Goal: Task Accomplishment & Management: Use online tool/utility

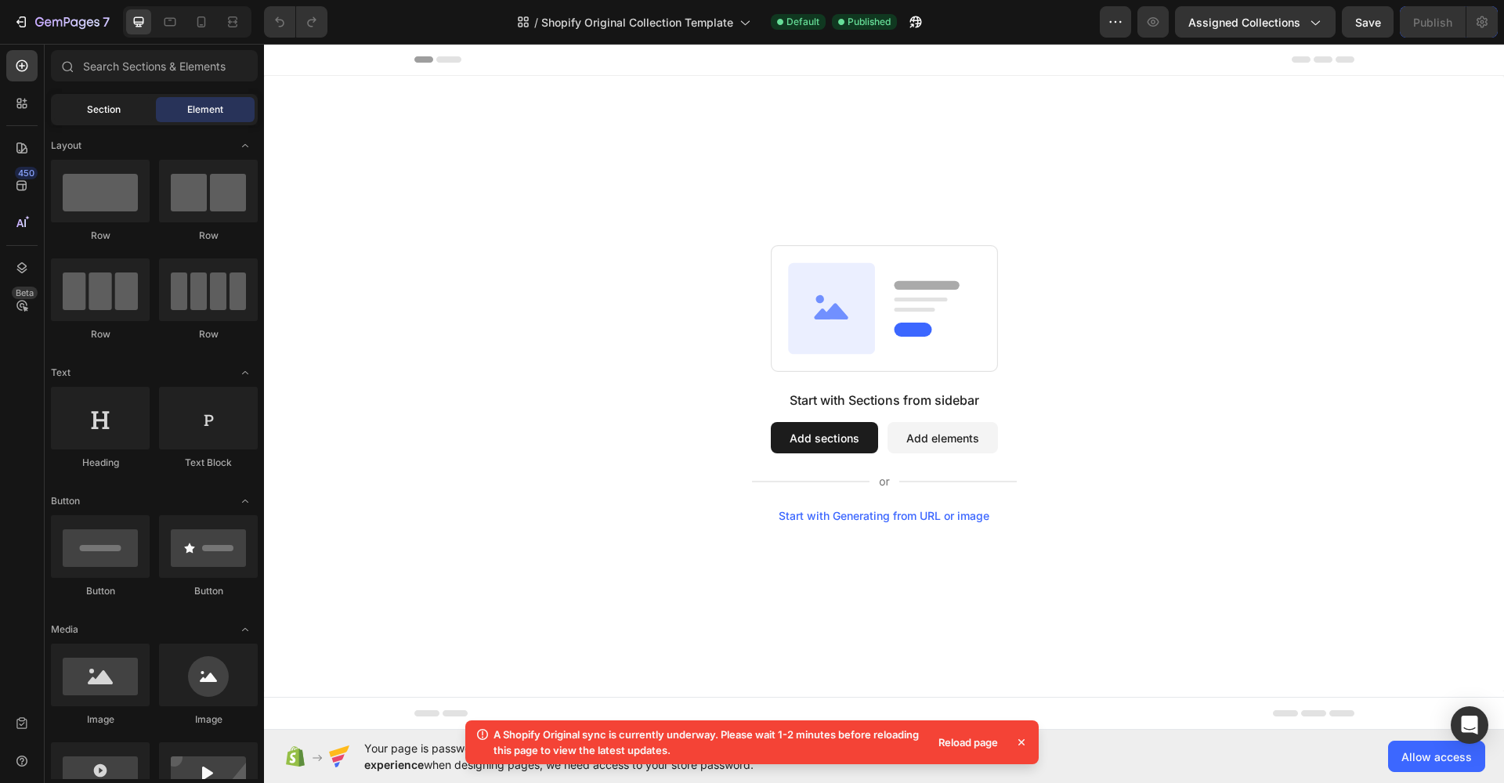
click at [134, 119] on div "Section" at bounding box center [103, 109] width 99 height 25
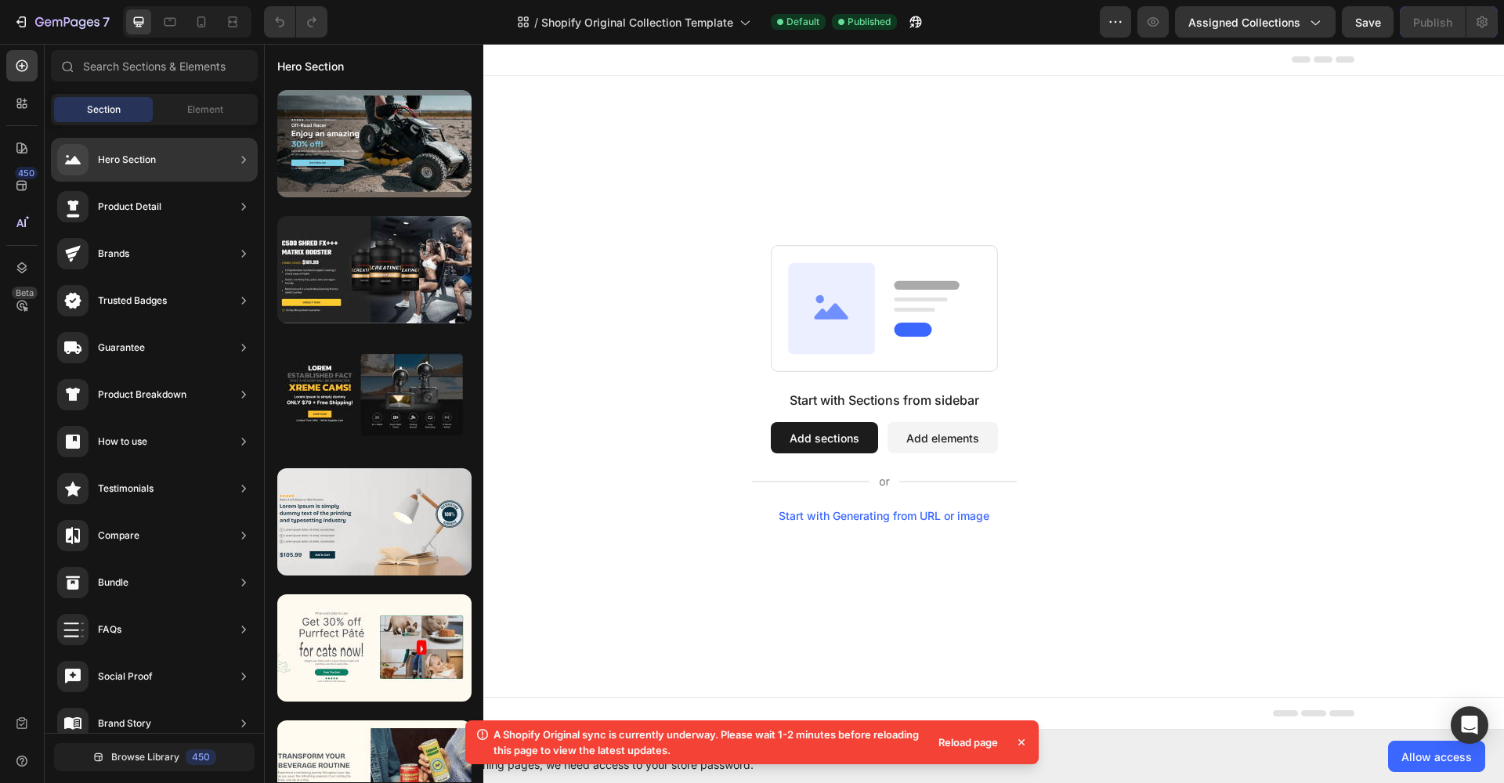
click at [128, 157] on div "Hero Section" at bounding box center [127, 160] width 58 height 16
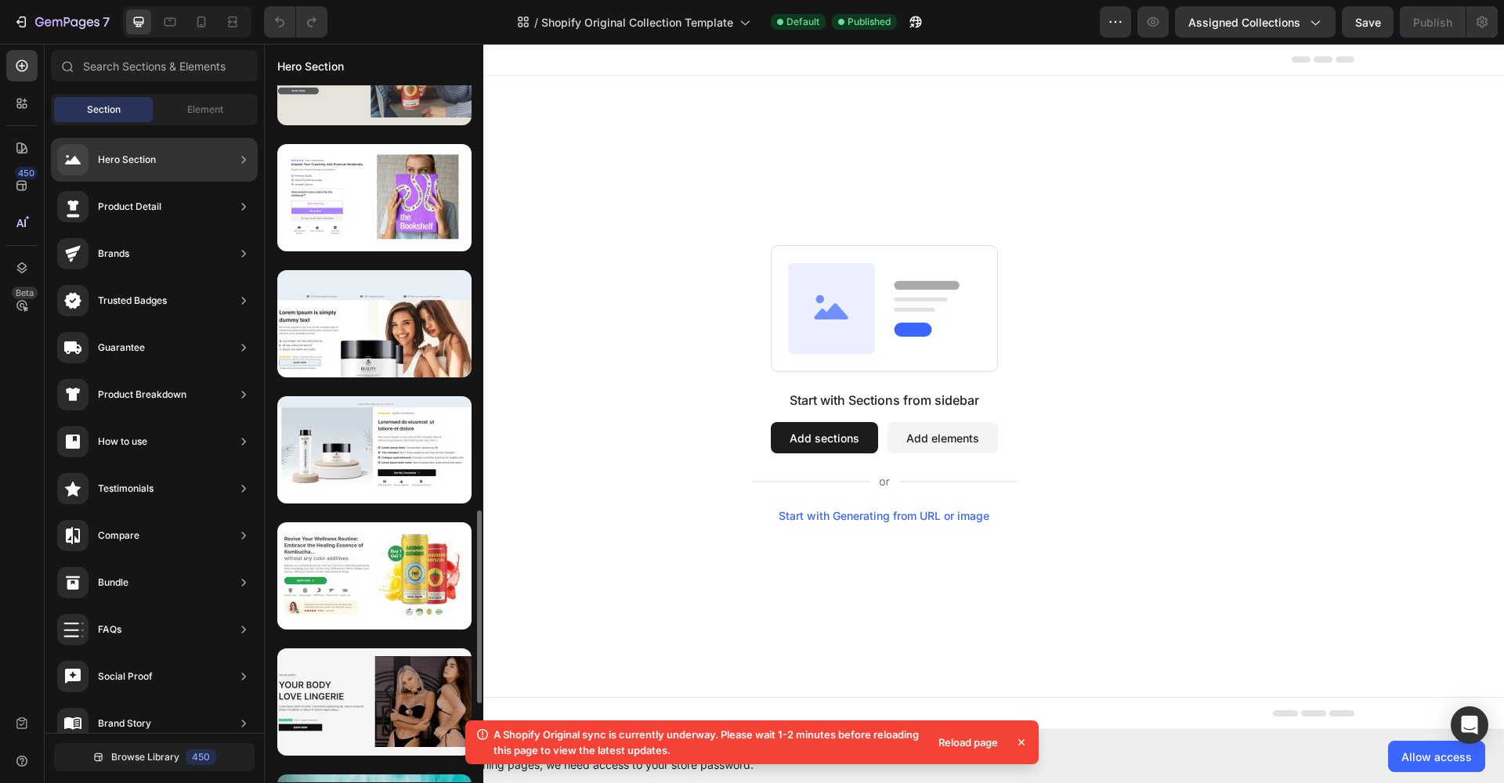
scroll to position [883, 0]
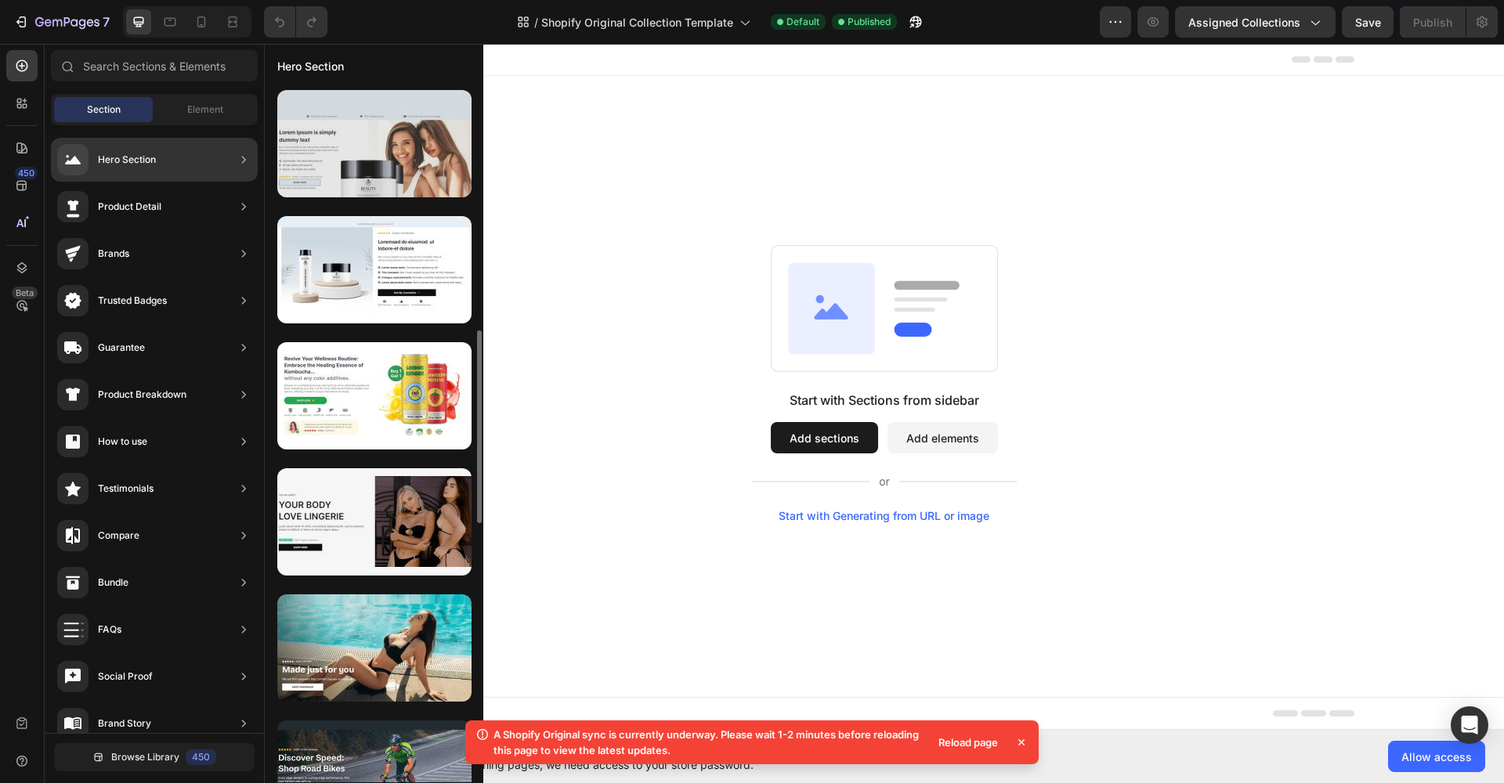
click at [348, 179] on div at bounding box center [374, 143] width 194 height 107
click at [355, 177] on div at bounding box center [374, 143] width 194 height 107
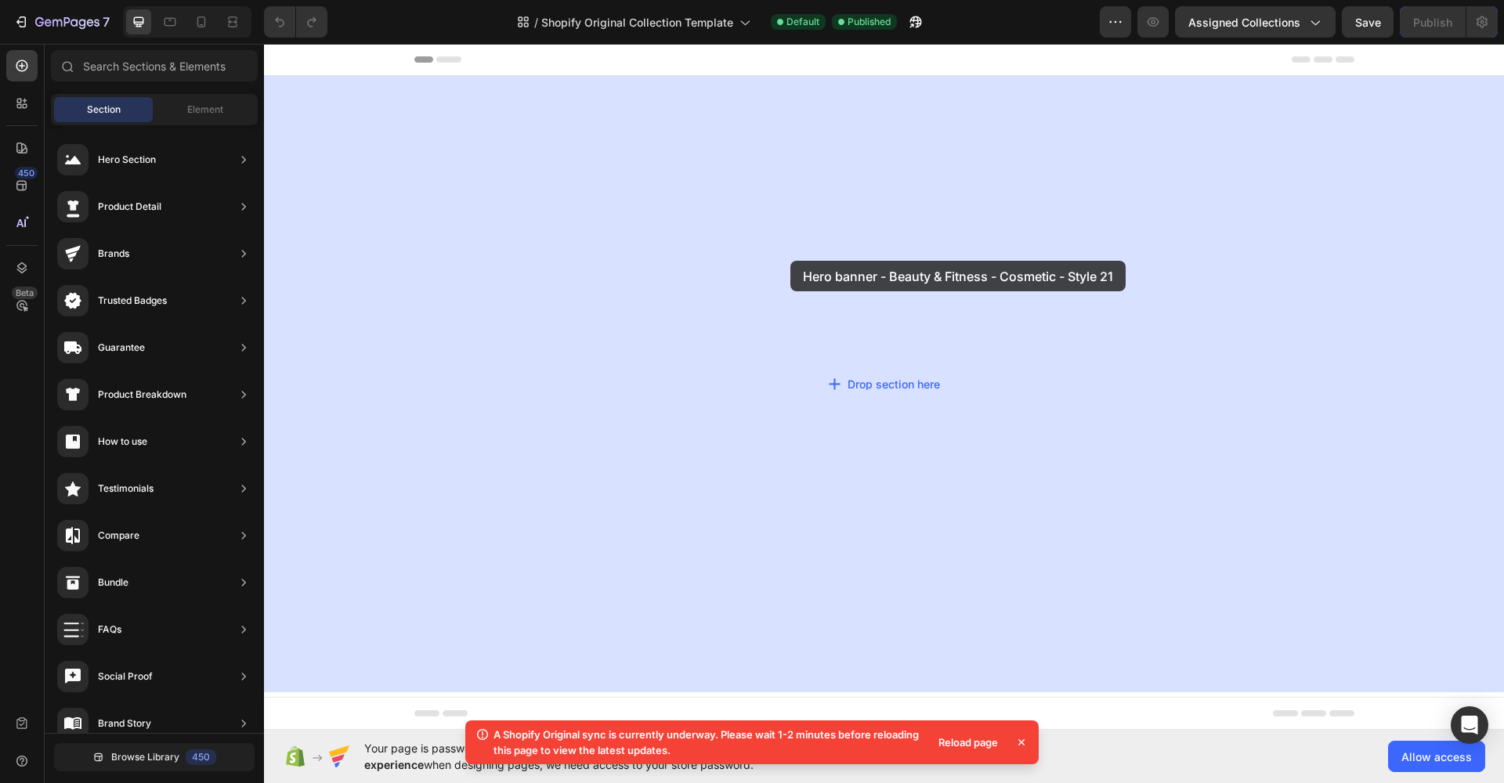
drag, startPoint x: 619, startPoint y: 221, endPoint x: 798, endPoint y: 263, distance: 184.3
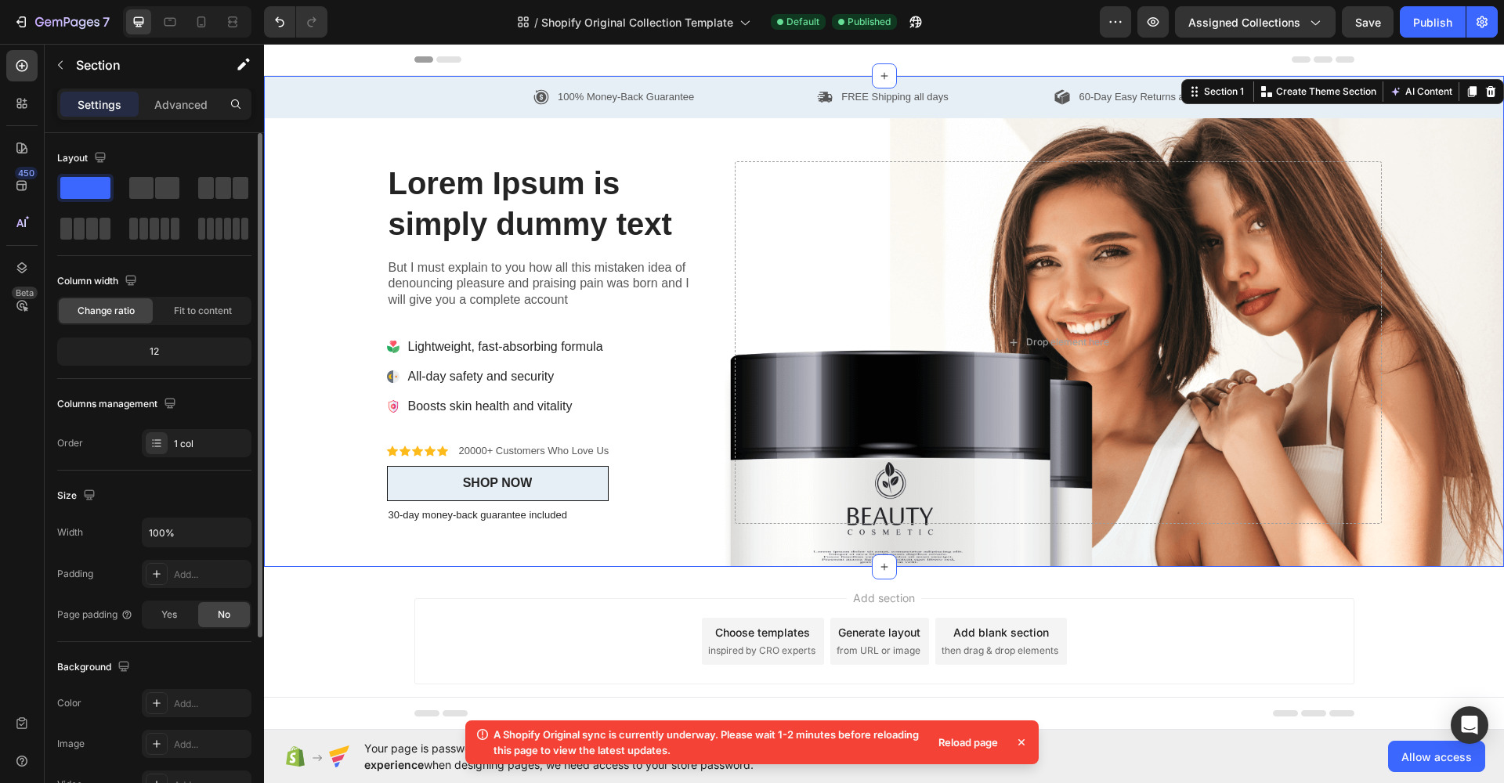
scroll to position [0, 0]
click at [1017, 741] on icon at bounding box center [1022, 743] width 16 height 16
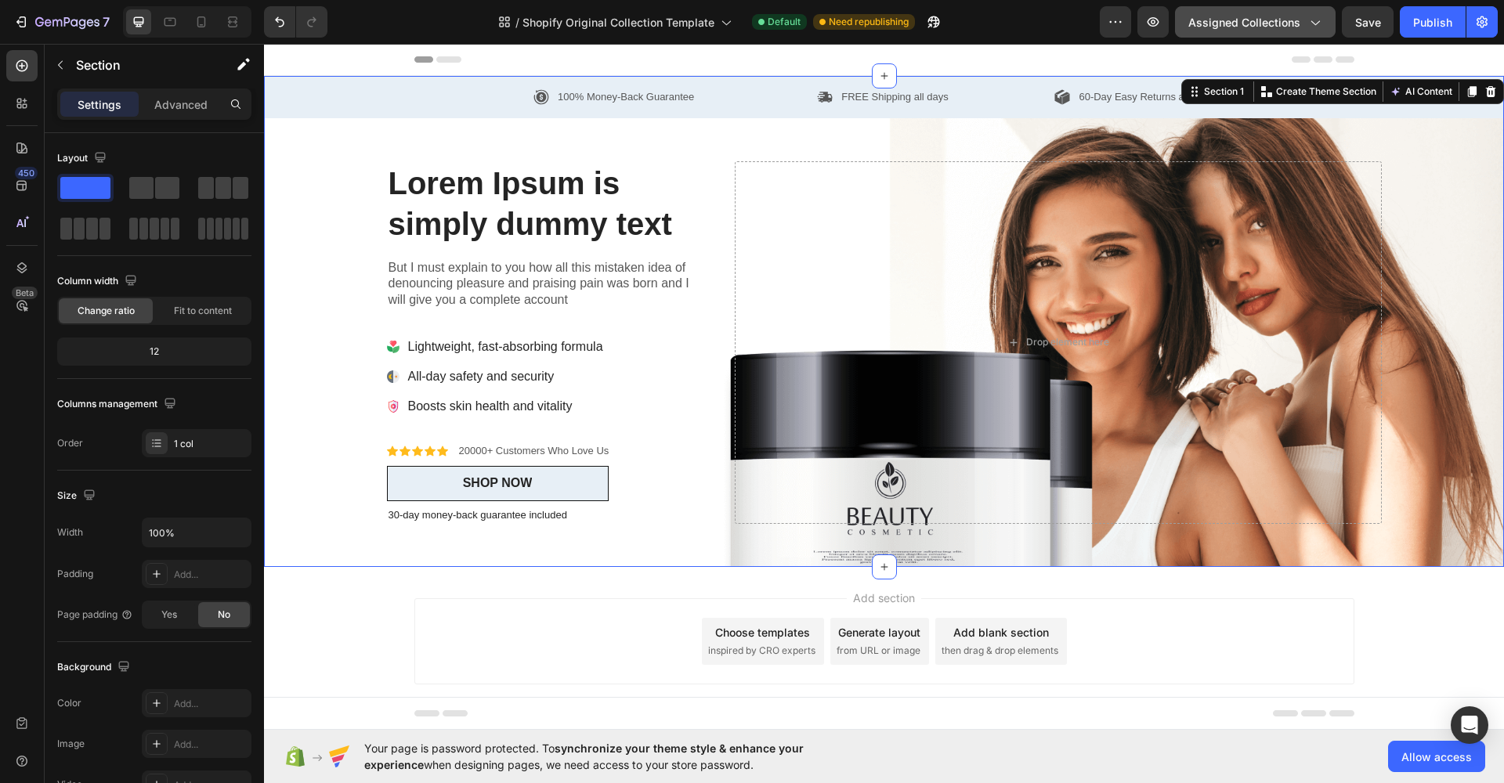
click at [1275, 8] on button "Assigned Collections" at bounding box center [1255, 21] width 161 height 31
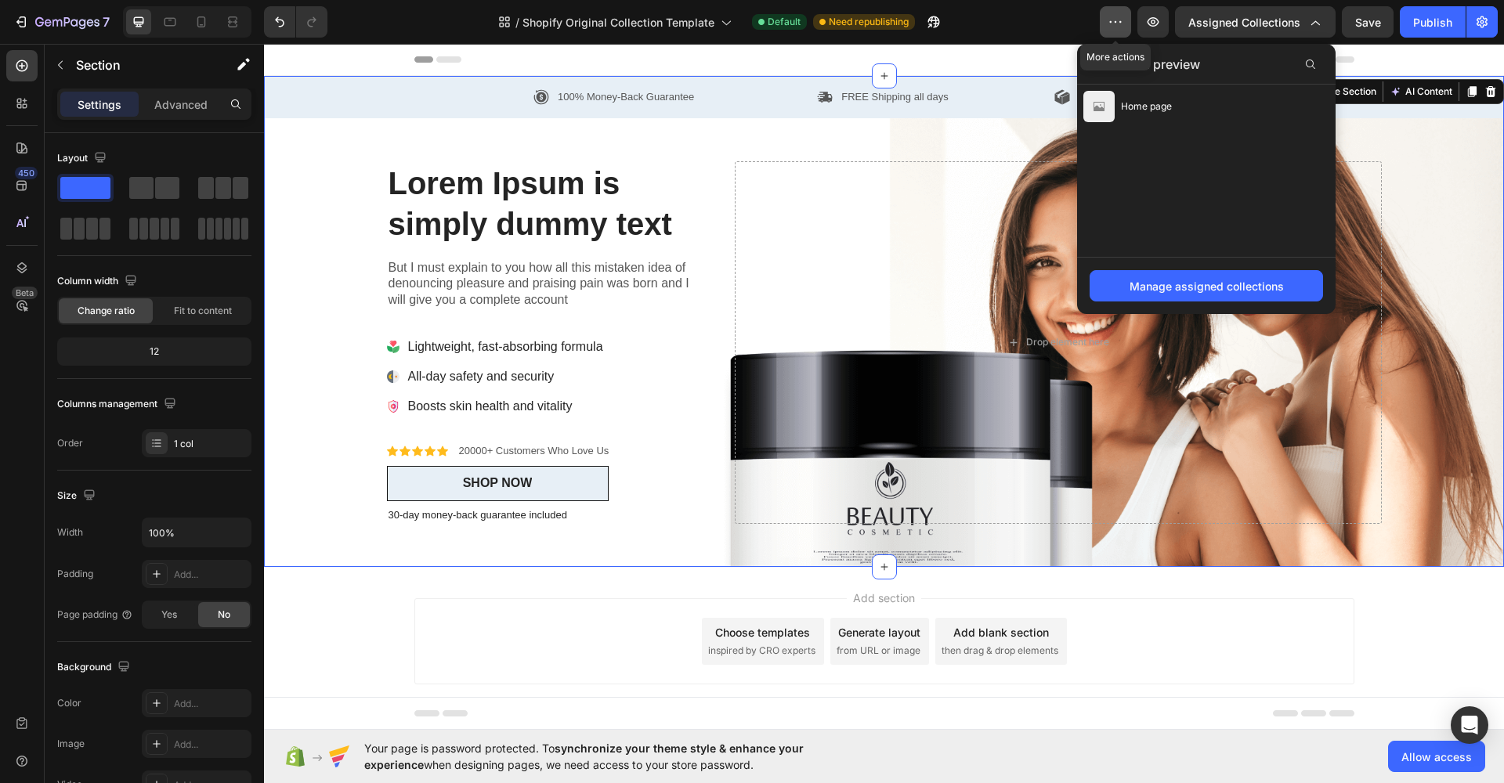
click at [1116, 24] on icon "button" at bounding box center [1116, 22] width 16 height 16
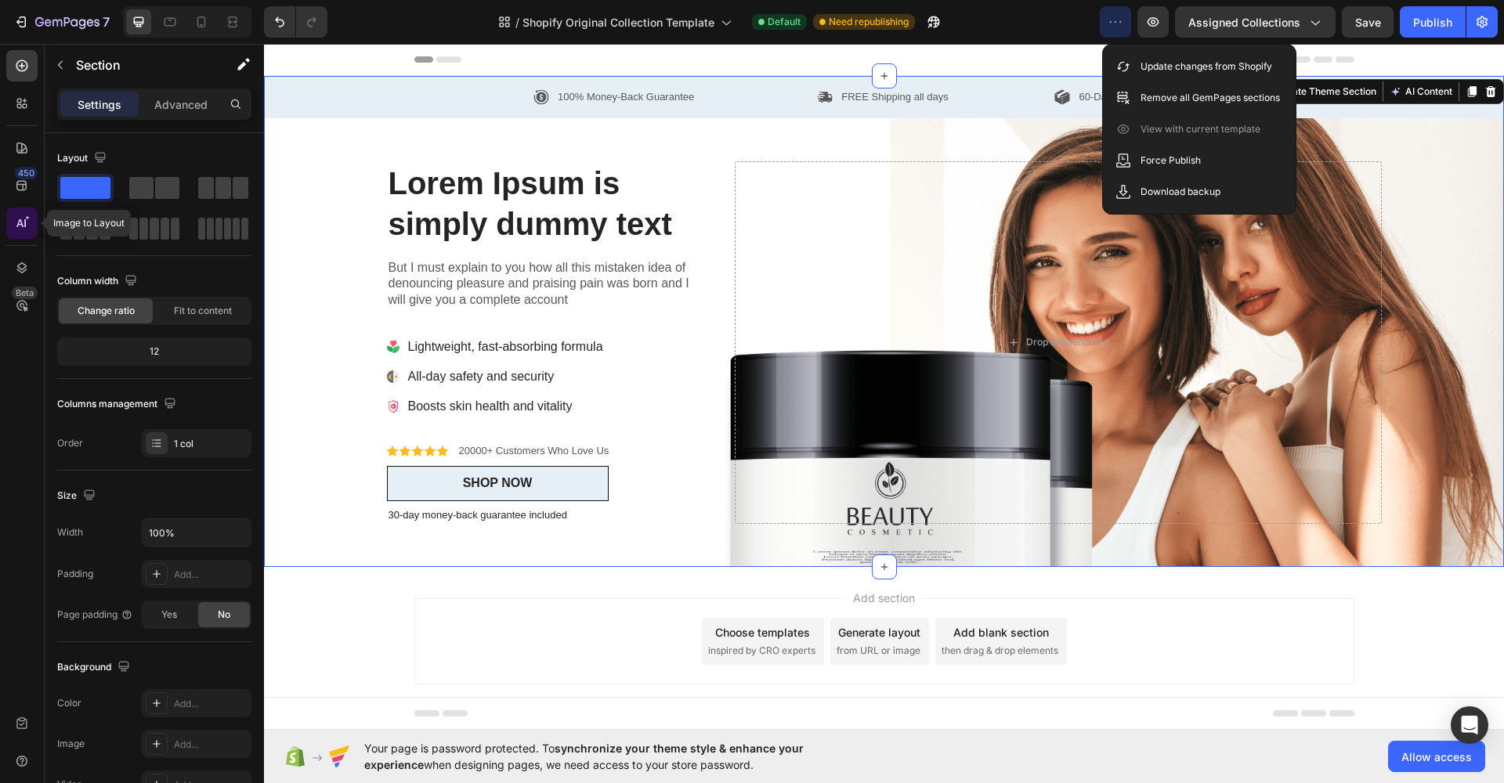
click at [35, 220] on div at bounding box center [21, 223] width 31 height 31
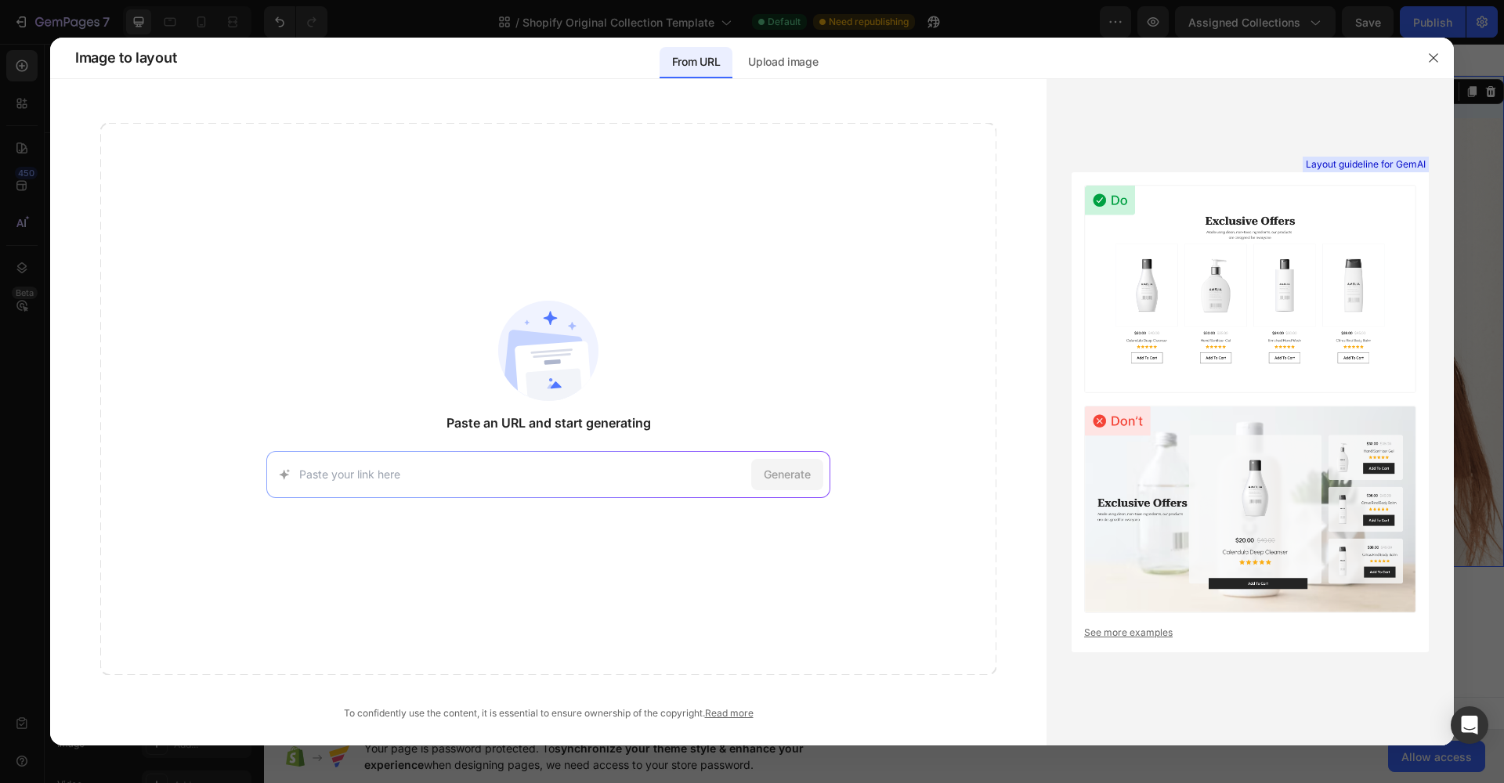
click at [548, 476] on input at bounding box center [522, 474] width 446 height 16
click at [10, 309] on div at bounding box center [752, 391] width 1504 height 783
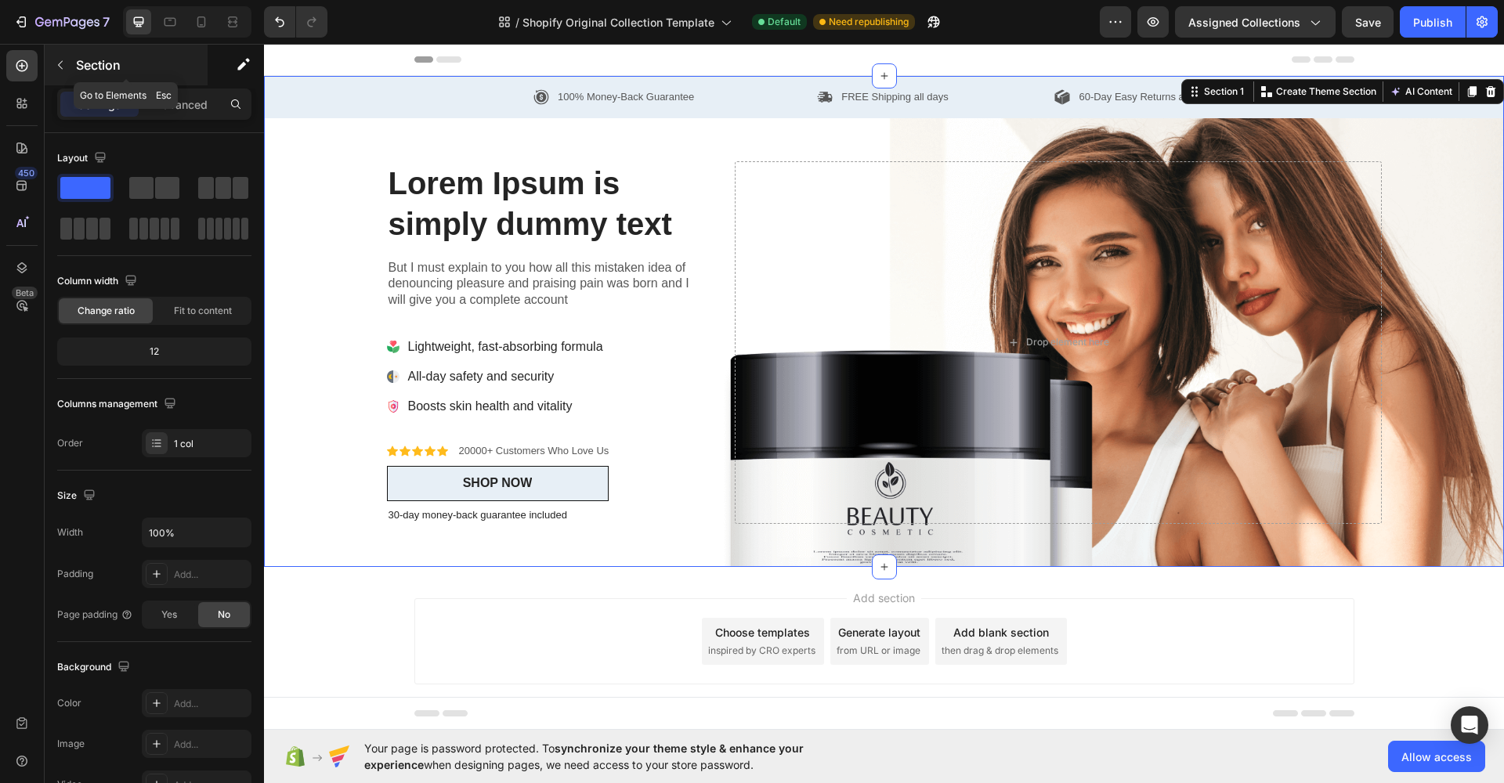
click at [62, 62] on icon "button" at bounding box center [60, 65] width 5 height 9
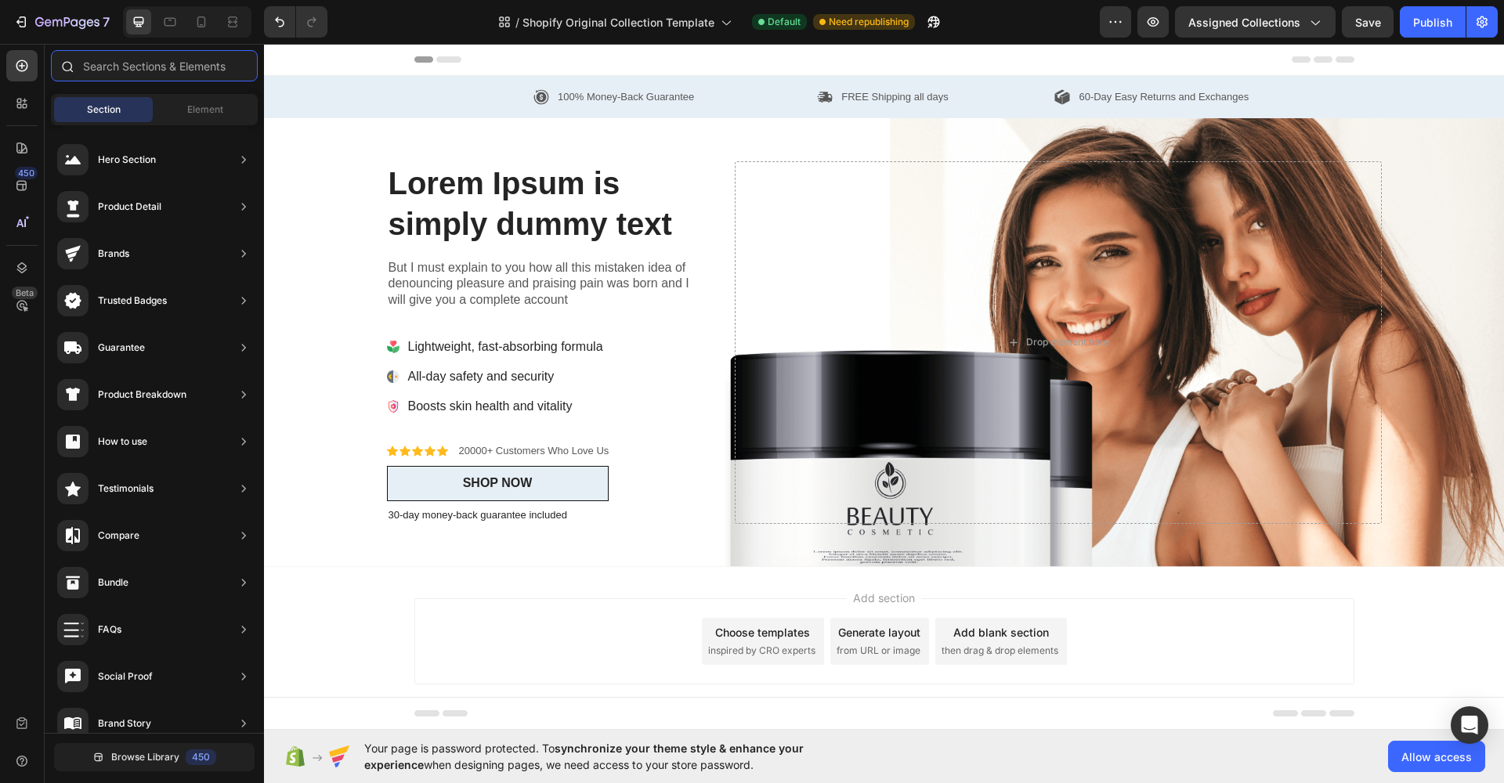
click at [155, 58] on input "text" at bounding box center [154, 65] width 207 height 31
click at [231, 107] on div "Element" at bounding box center [205, 109] width 99 height 25
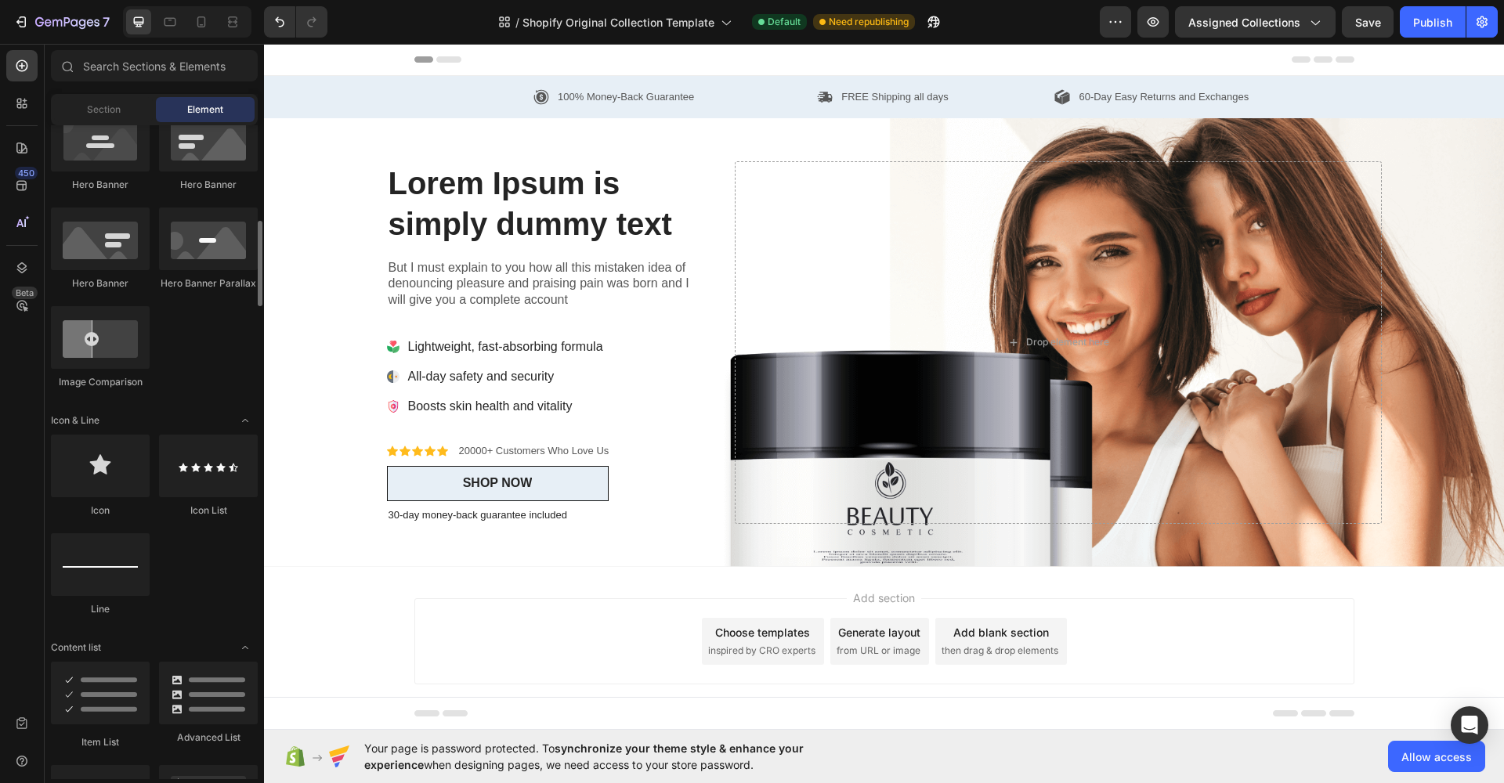
scroll to position [1253, 0]
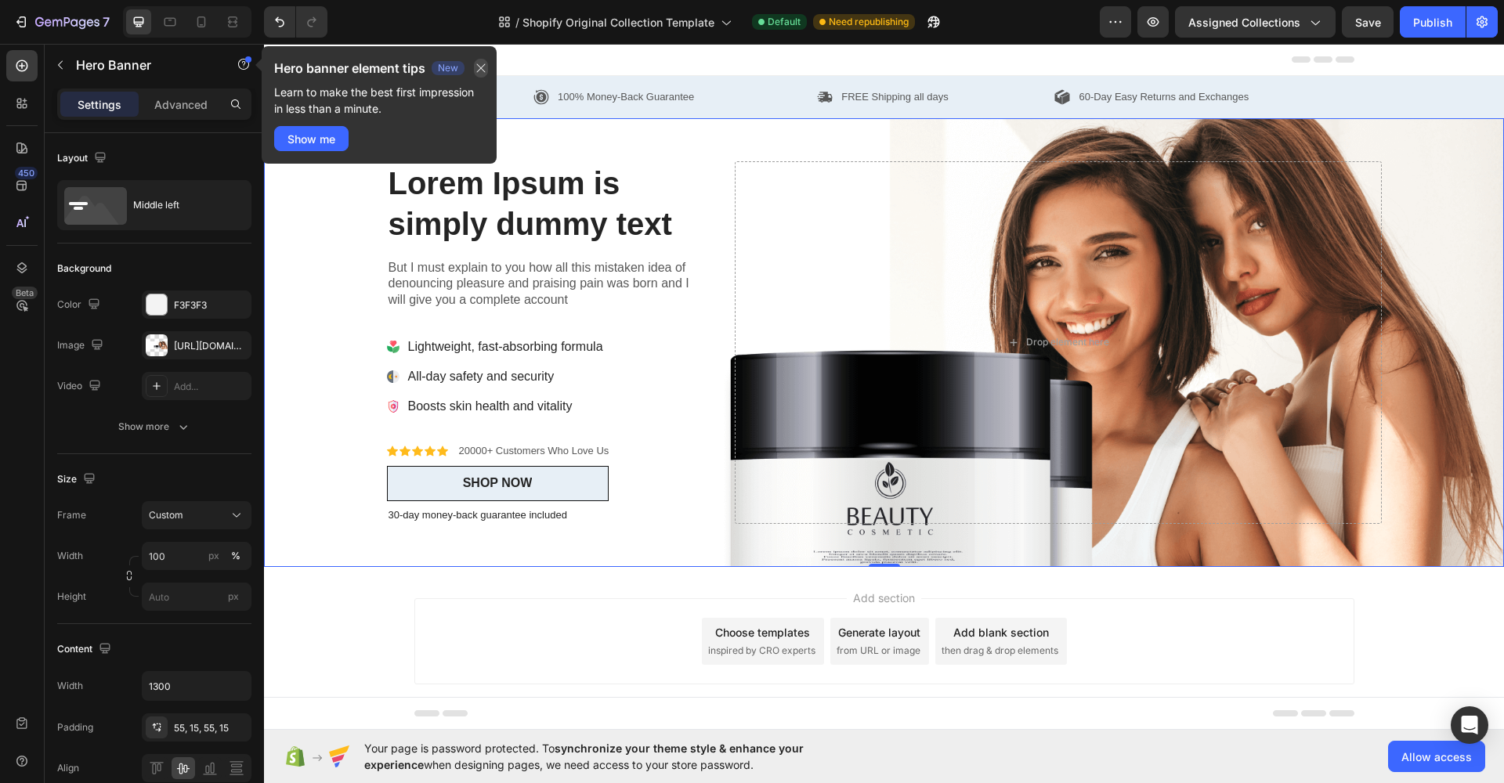
click at [480, 67] on icon "button" at bounding box center [481, 68] width 13 height 13
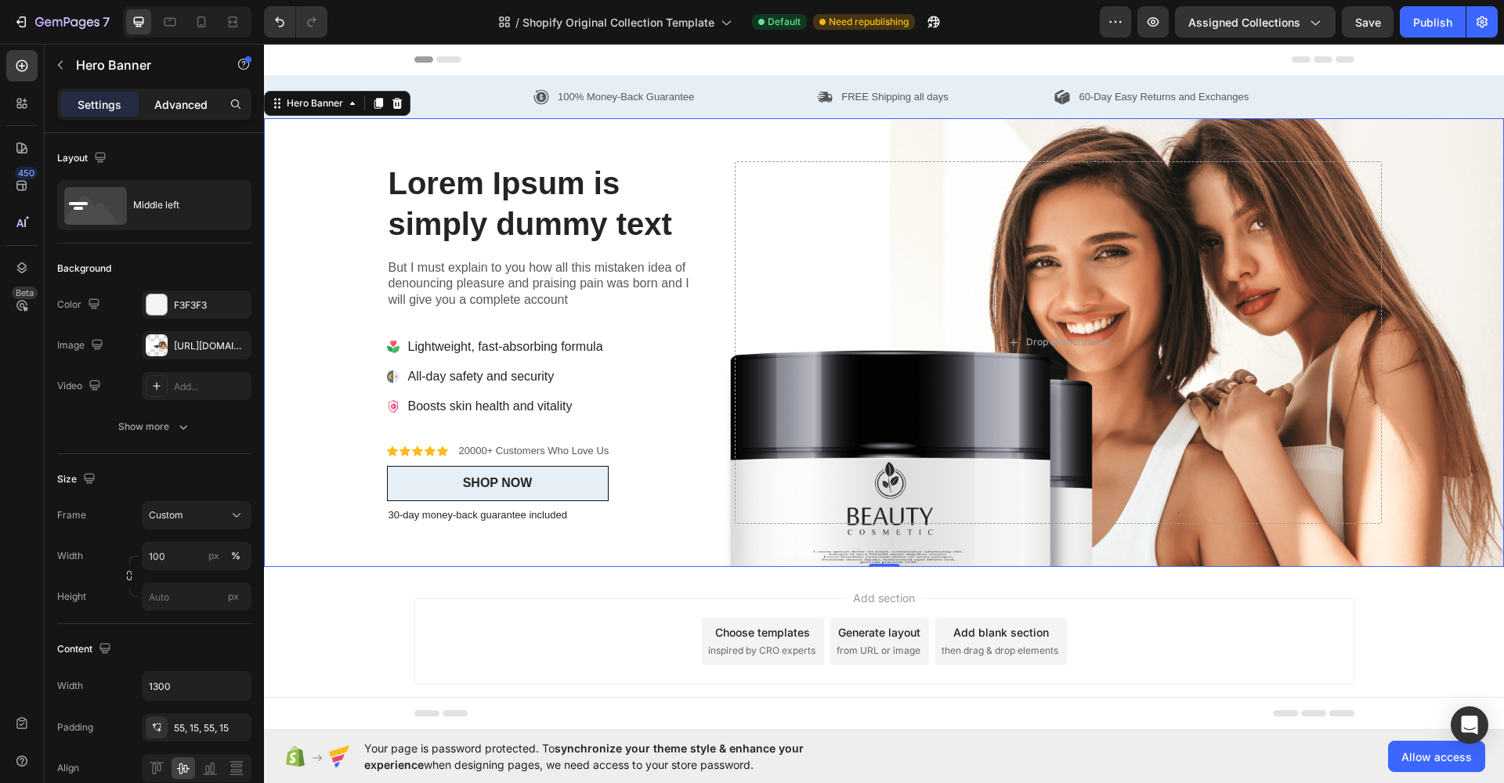
click at [186, 103] on p "Advanced" at bounding box center [180, 104] width 53 height 16
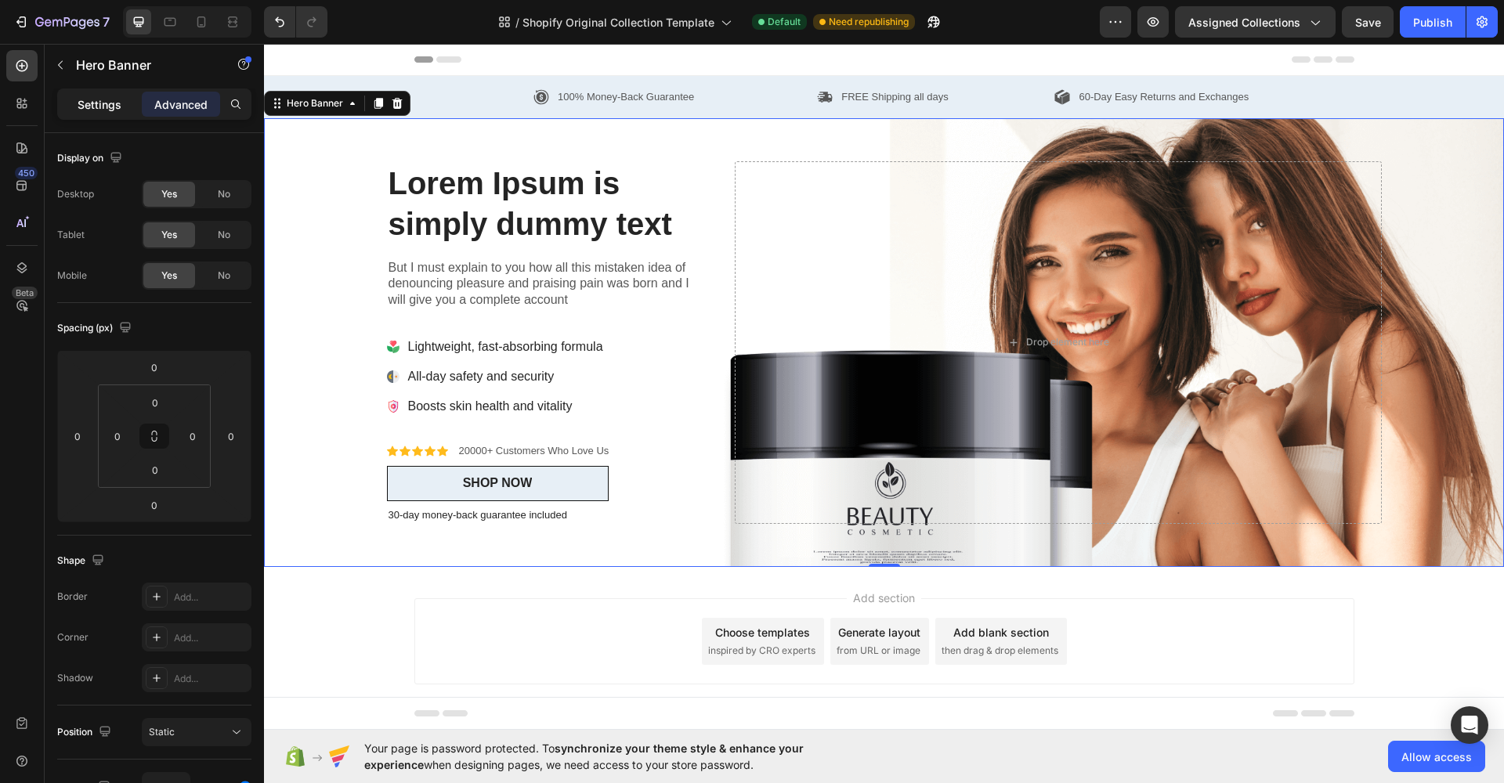
click at [113, 105] on p "Settings" at bounding box center [100, 104] width 44 height 16
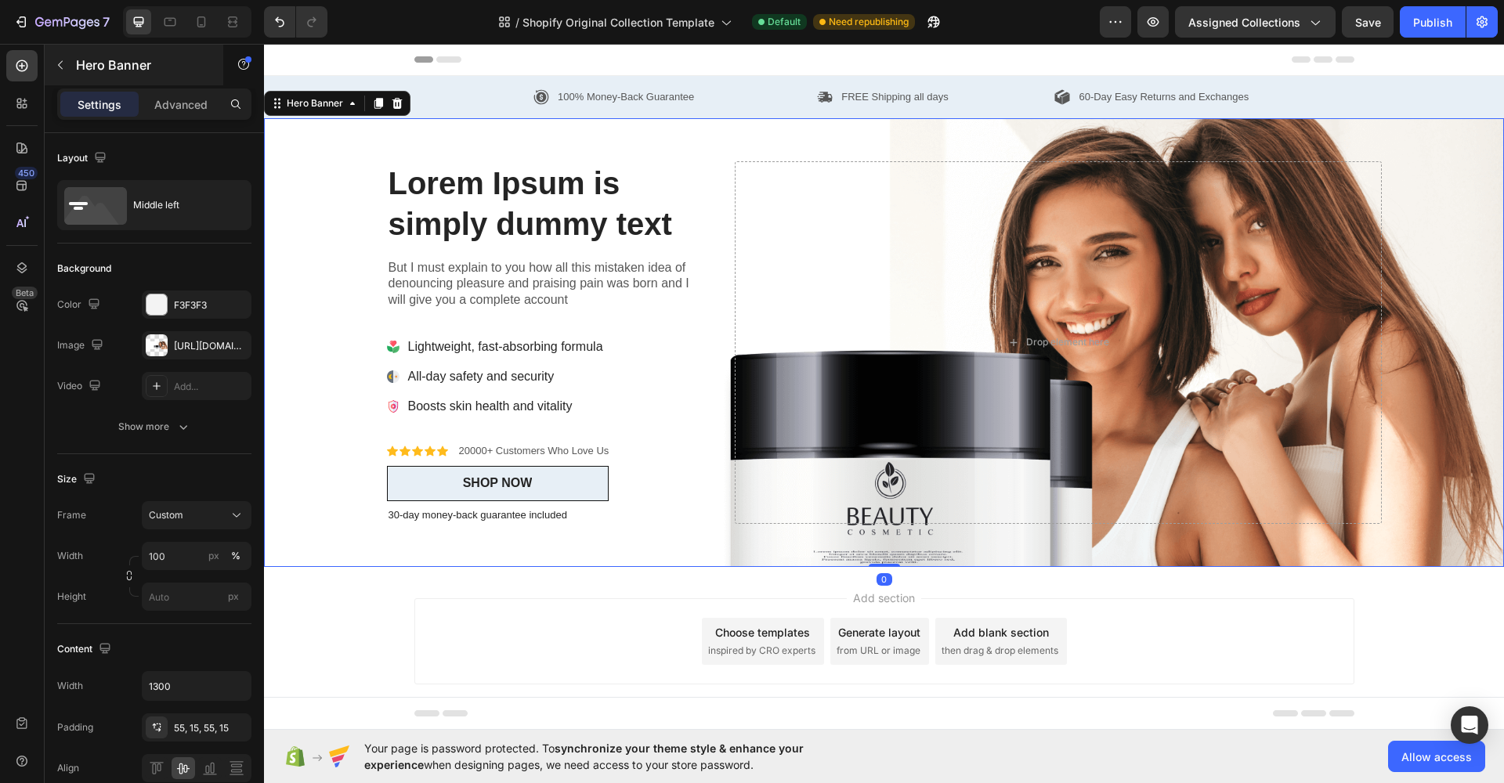
click at [61, 67] on icon "button" at bounding box center [60, 65] width 13 height 13
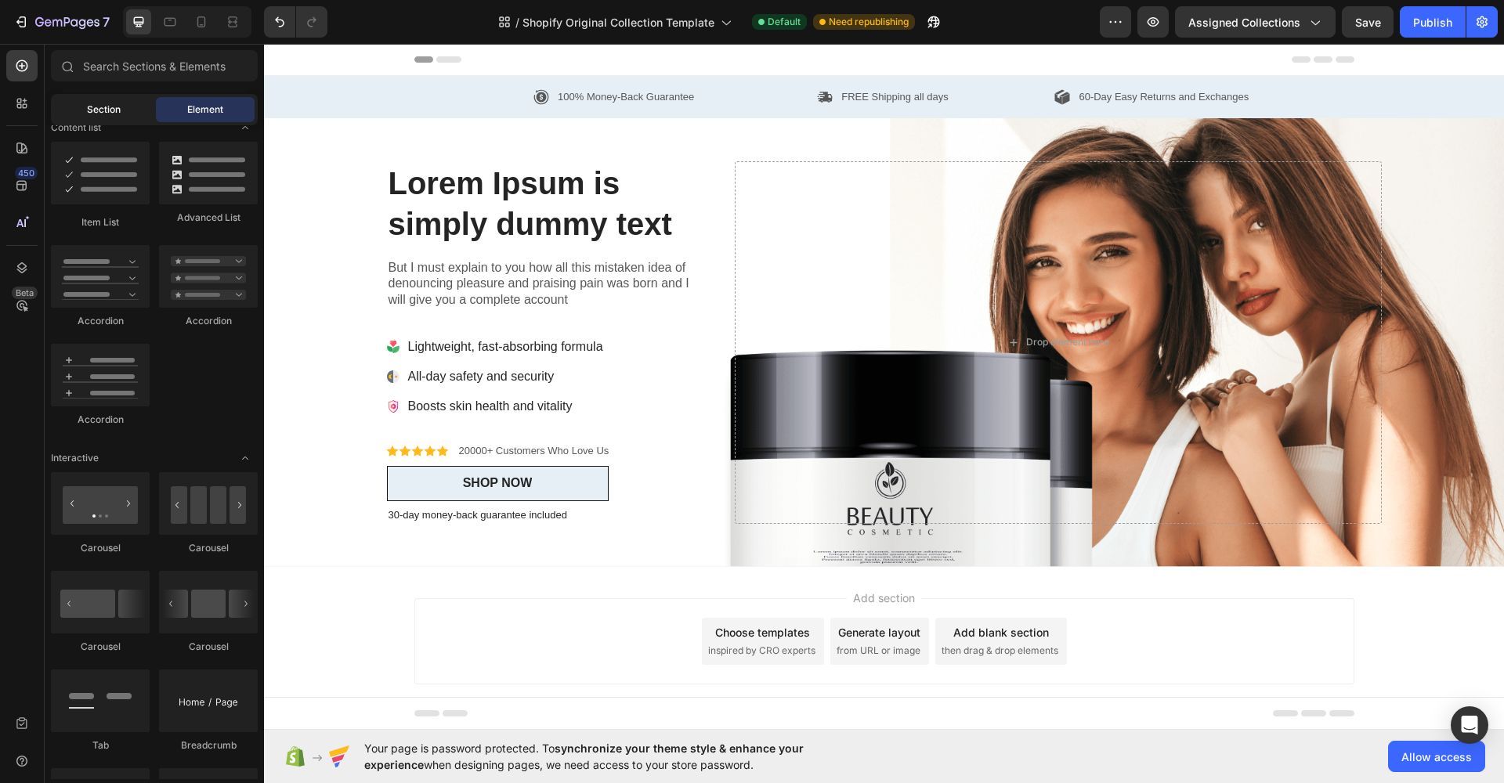
click at [94, 109] on span "Section" at bounding box center [104, 110] width 34 height 14
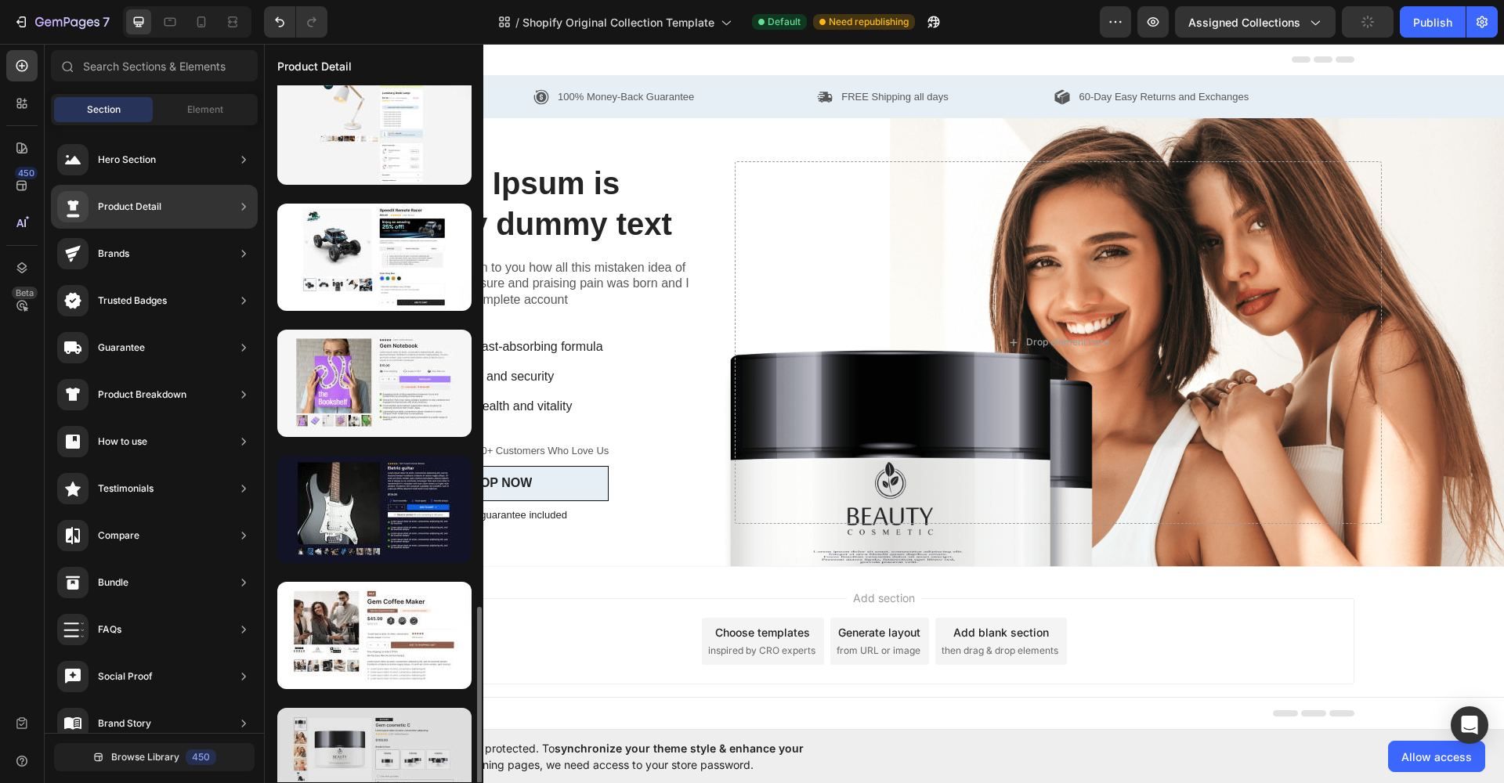
scroll to position [1467, 0]
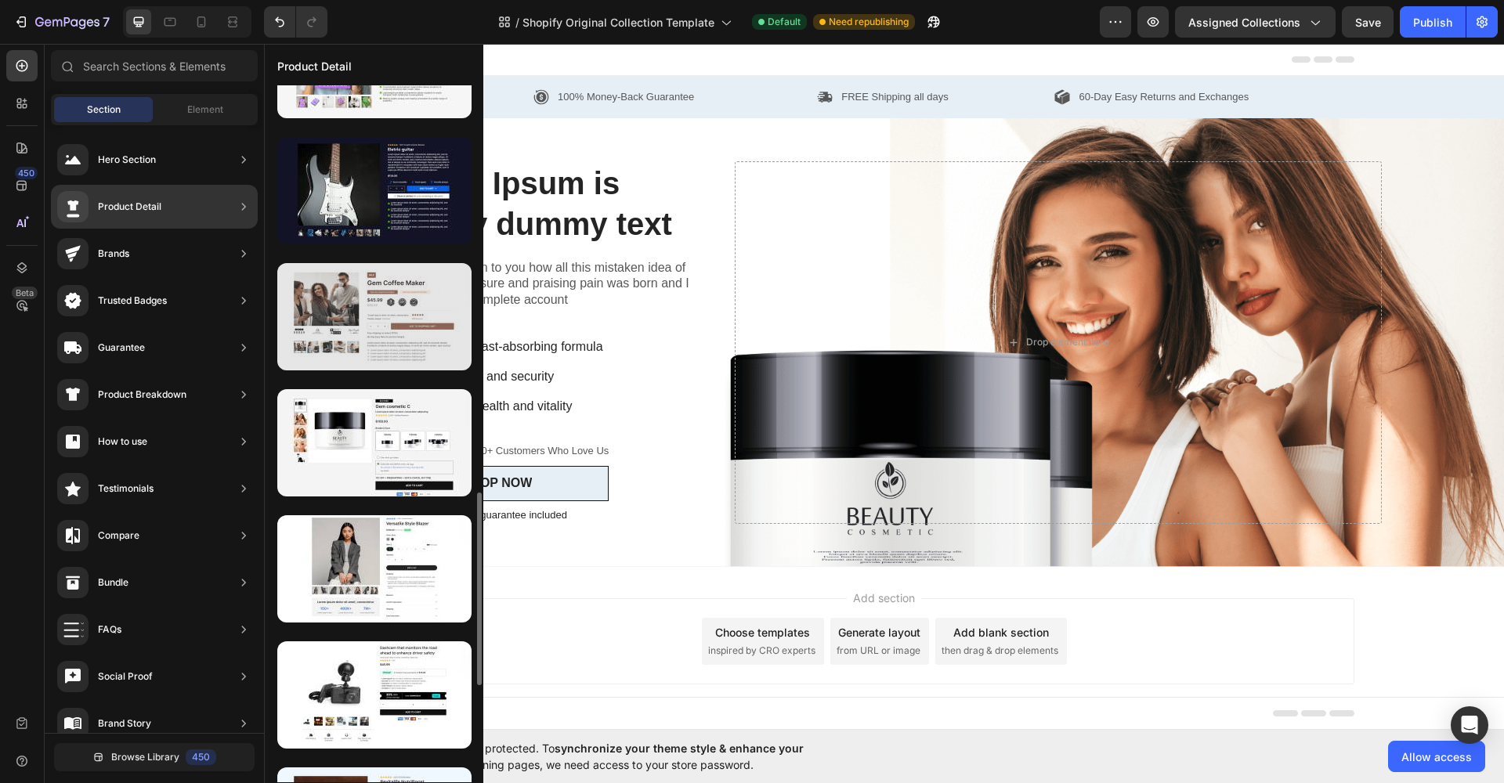
click at [404, 331] on div at bounding box center [374, 316] width 194 height 107
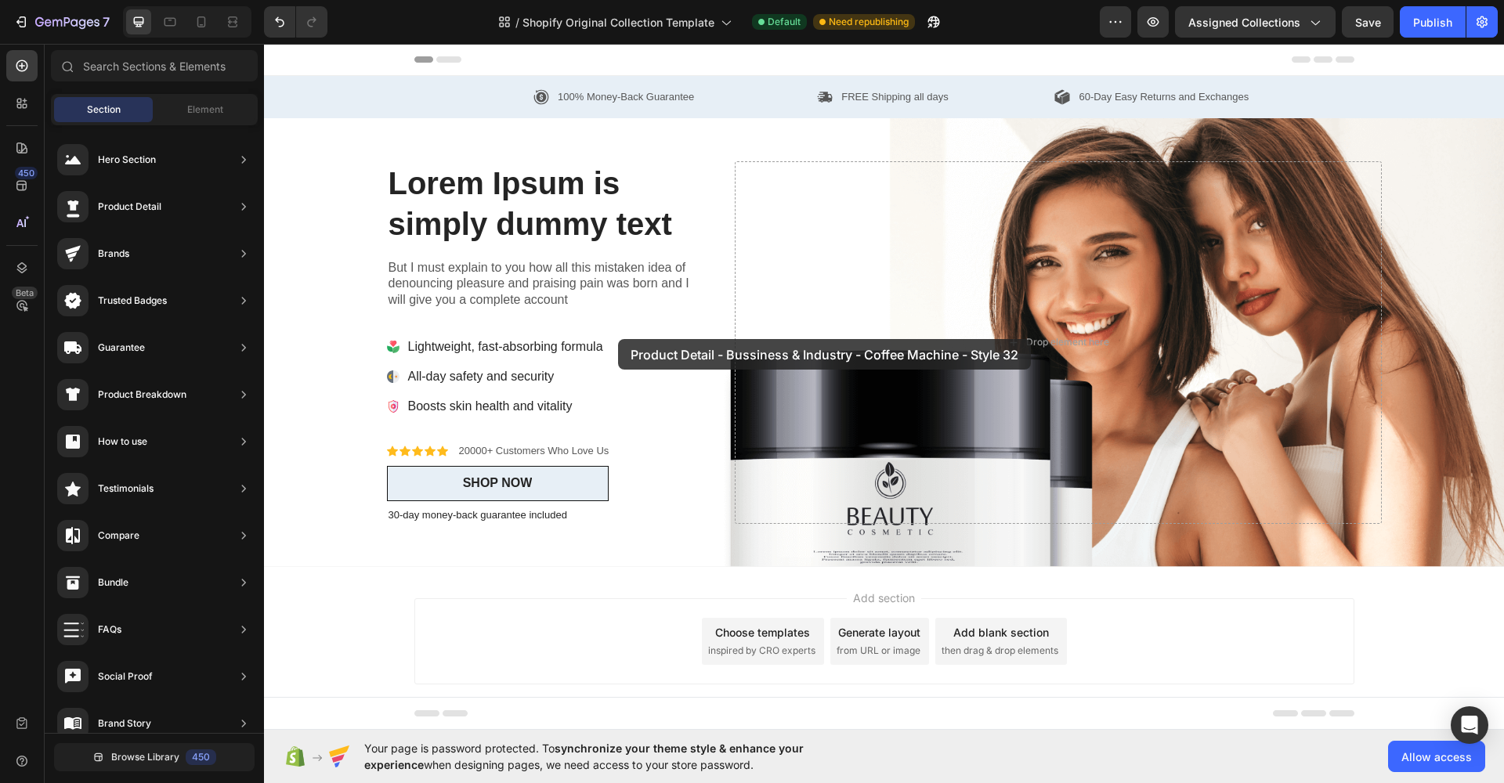
drag, startPoint x: 642, startPoint y: 379, endPoint x: 652, endPoint y: 339, distance: 41.2
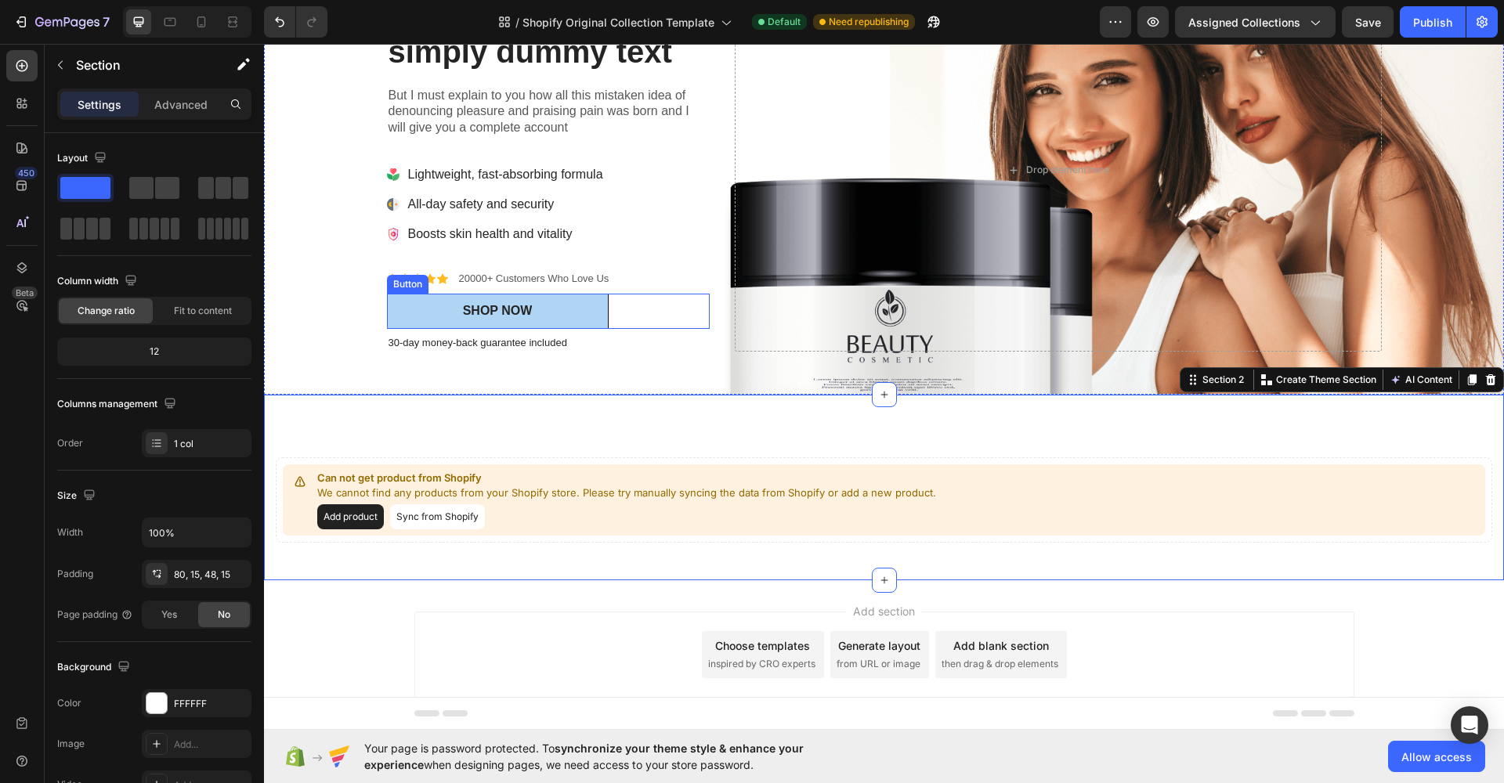
scroll to position [0, 0]
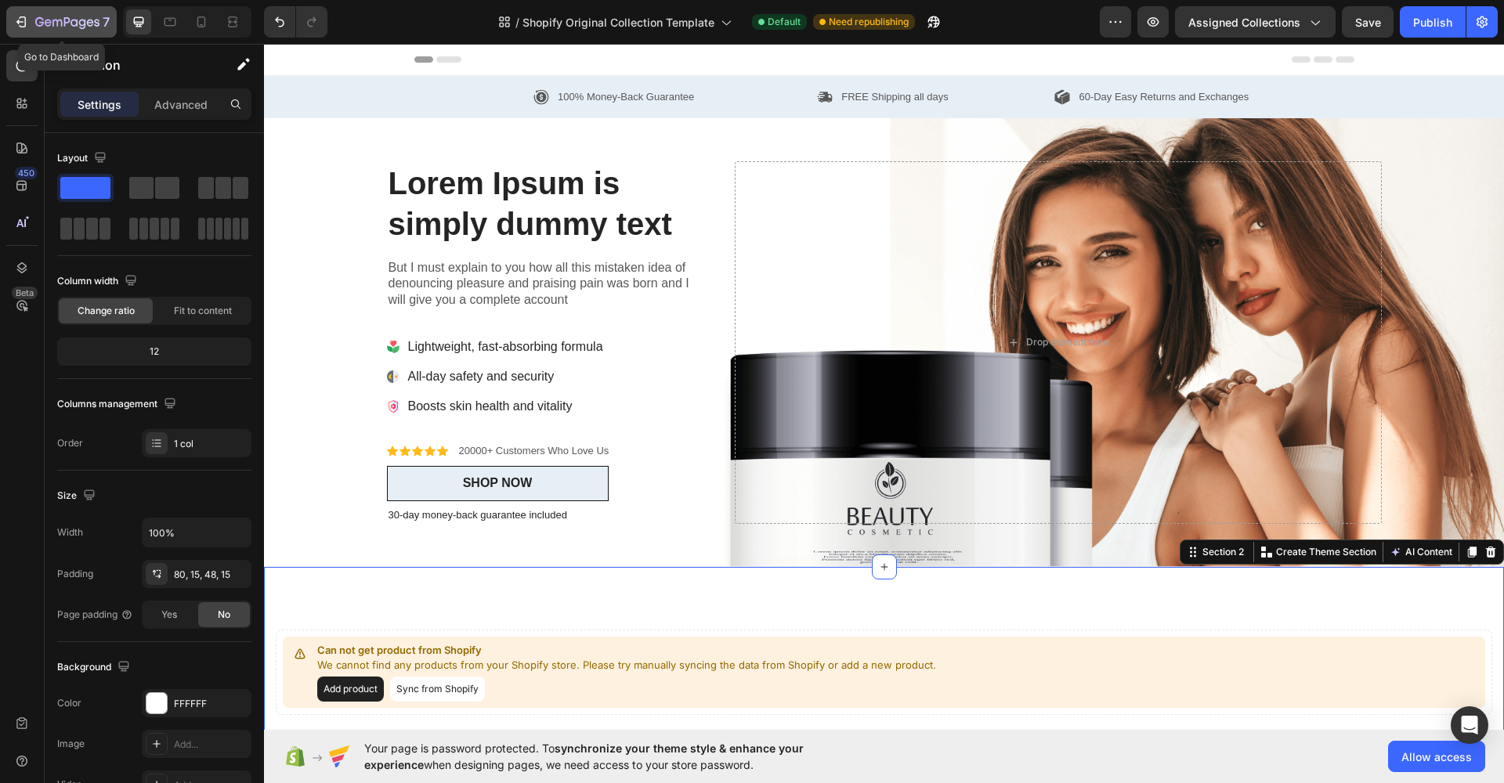
click at [31, 19] on div "7" at bounding box center [61, 22] width 96 height 19
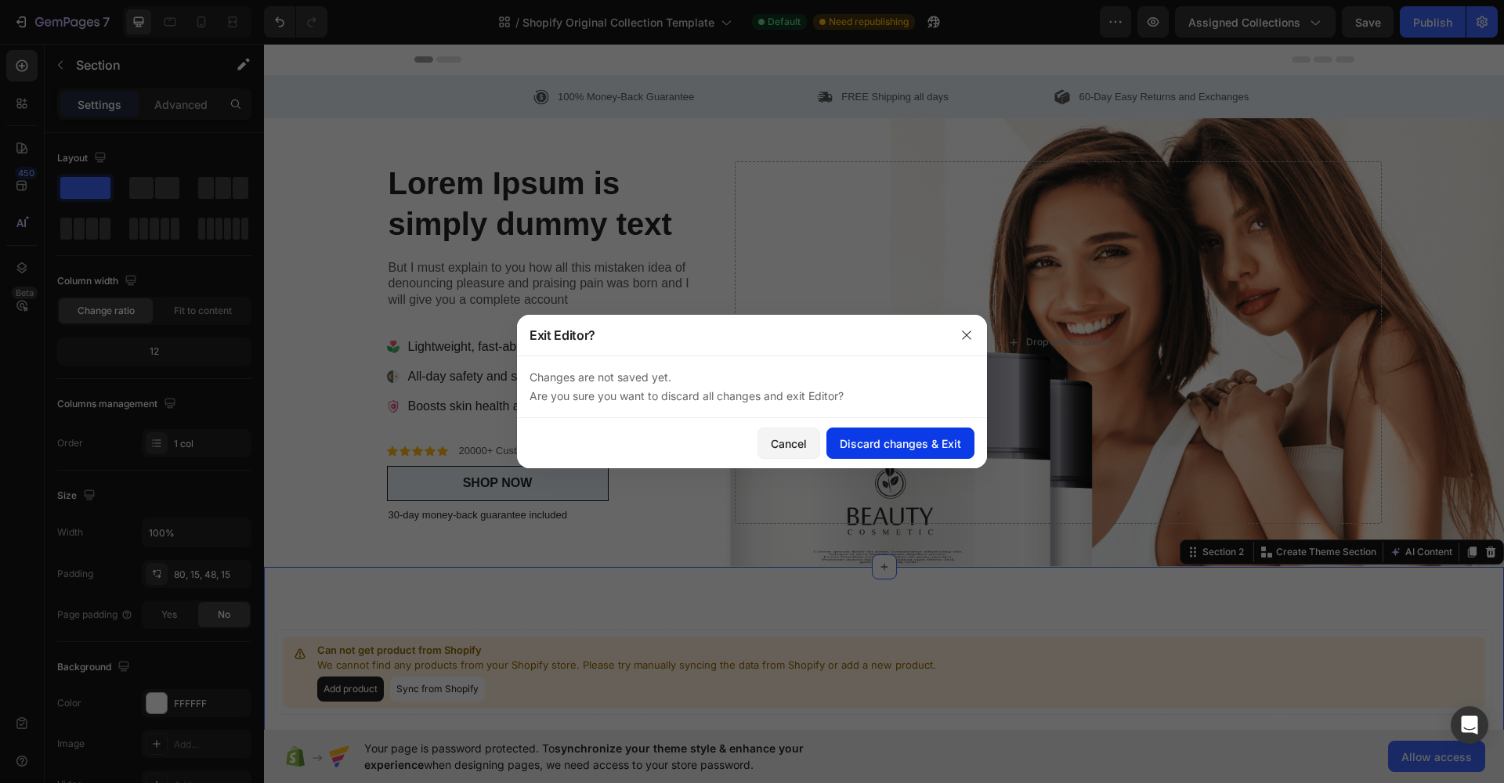
click at [871, 450] on div "Discard changes & Exit" at bounding box center [900, 444] width 121 height 16
